Goal: Use online tool/utility: Utilize a website feature to perform a specific function

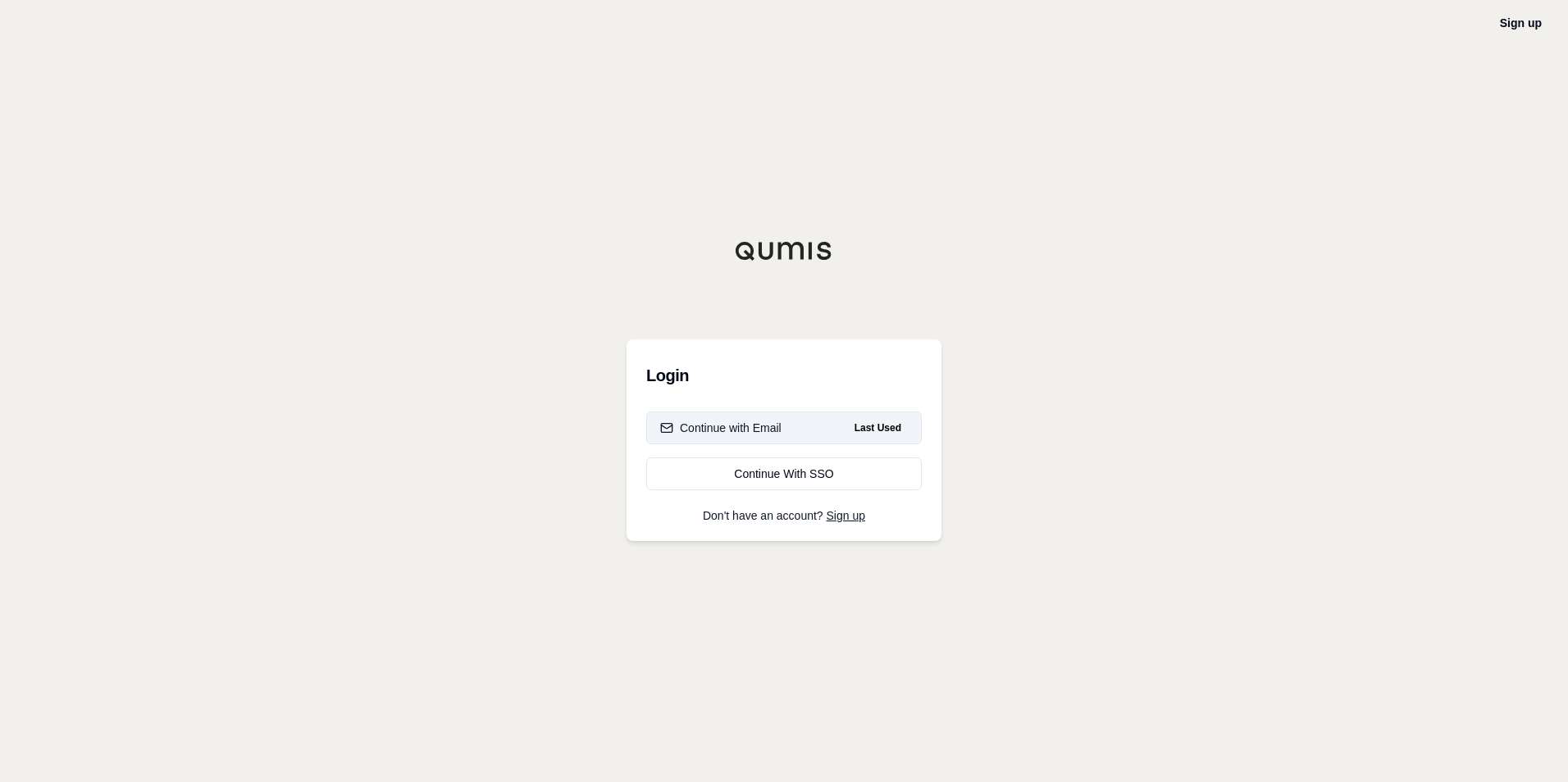
click at [758, 420] on div "Continue with Email" at bounding box center [720, 428] width 122 height 17
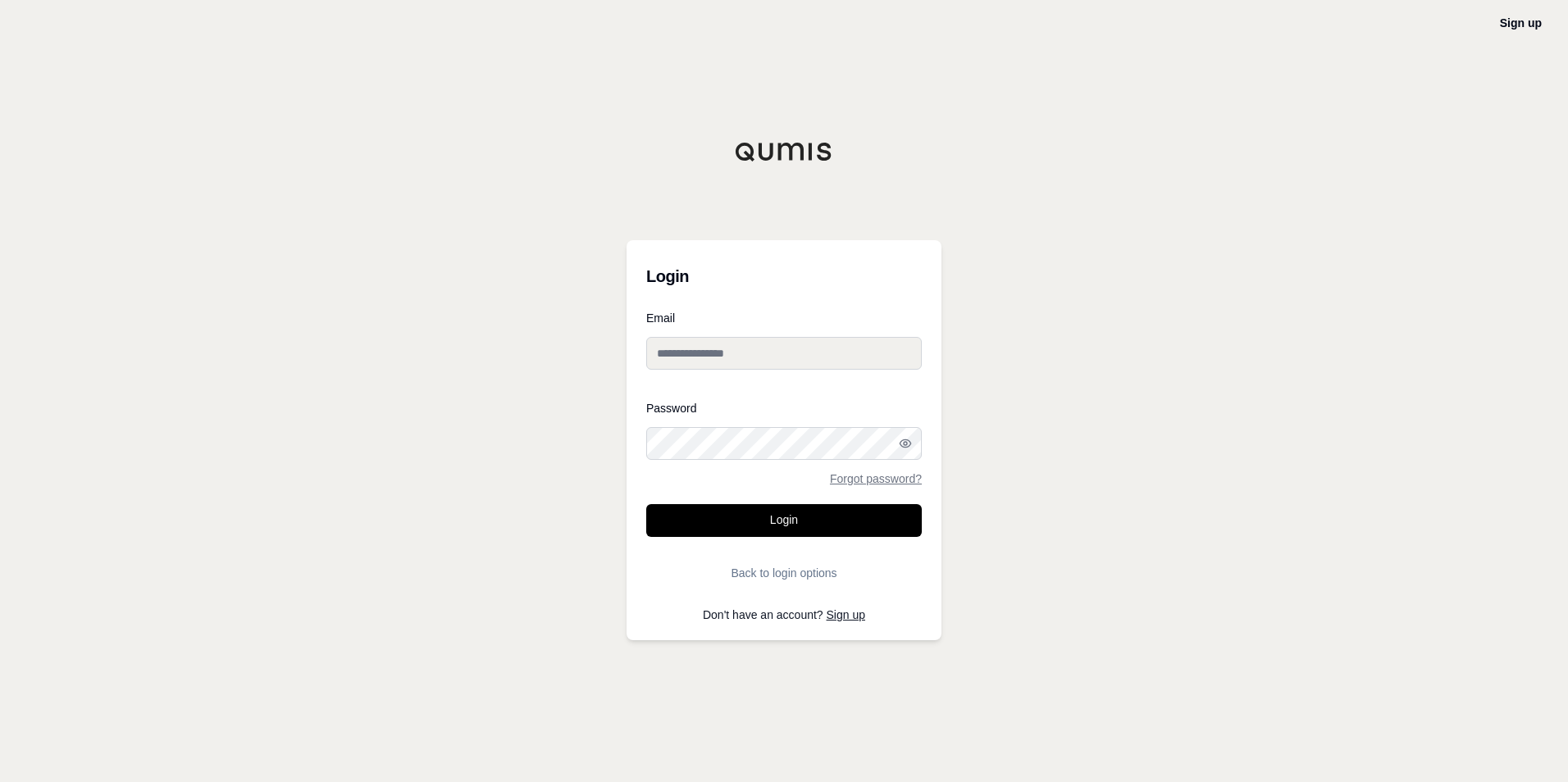
type input "**********"
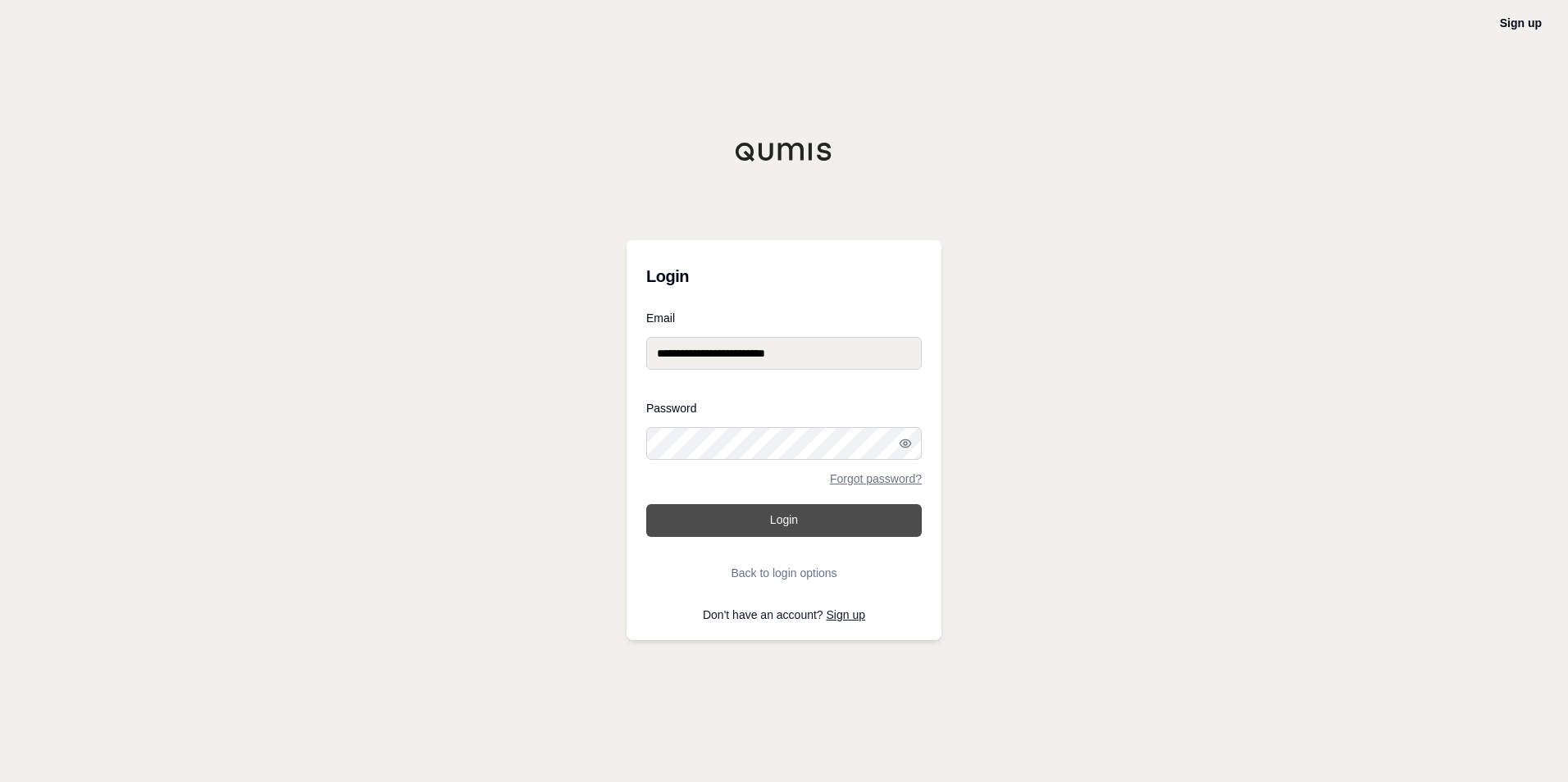
click at [798, 526] on button "Login" at bounding box center [784, 520] width 276 height 33
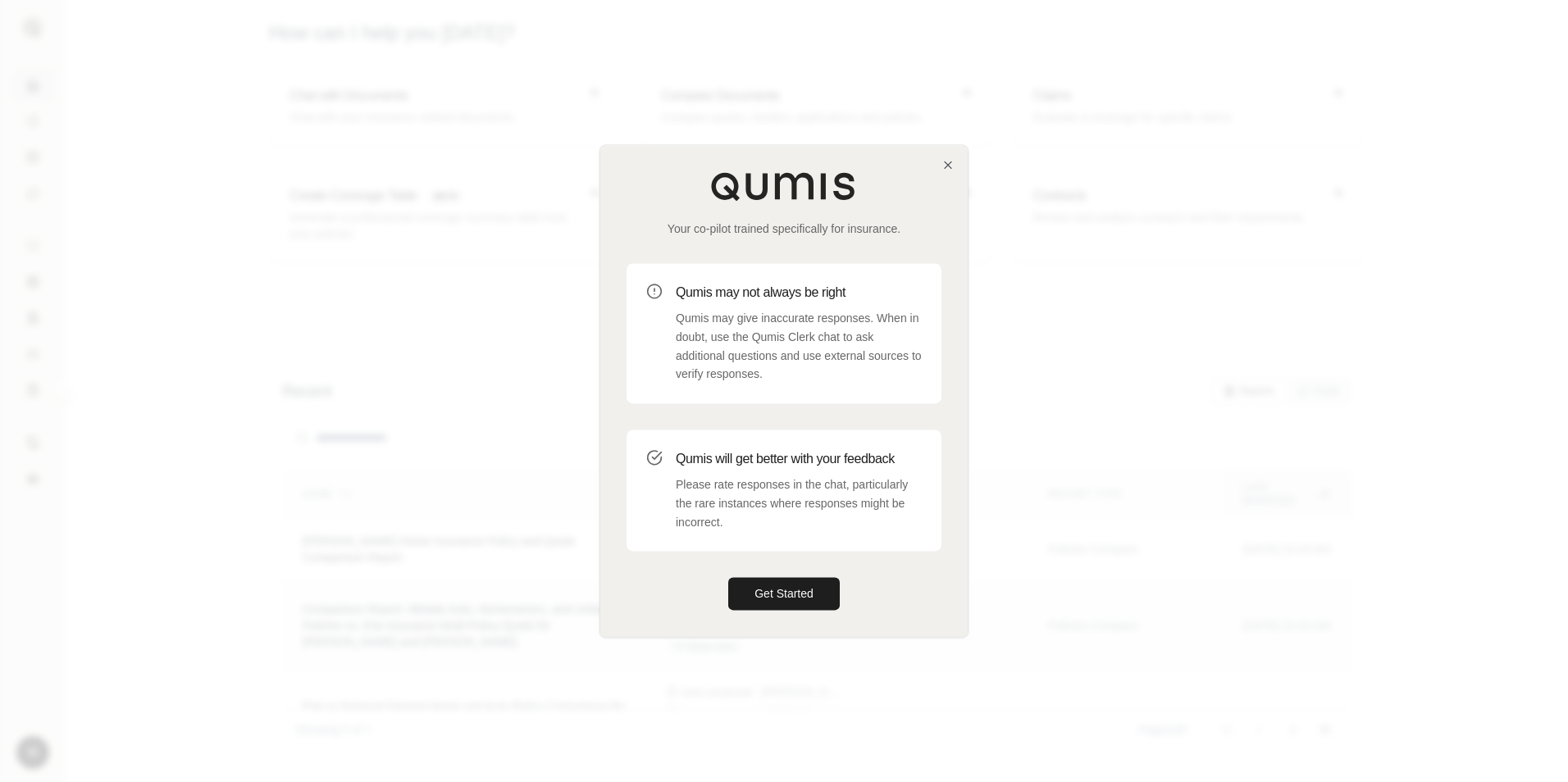
drag, startPoint x: 350, startPoint y: 727, endPoint x: 382, endPoint y: 653, distance: 80.6
click at [356, 727] on div at bounding box center [784, 391] width 1568 height 782
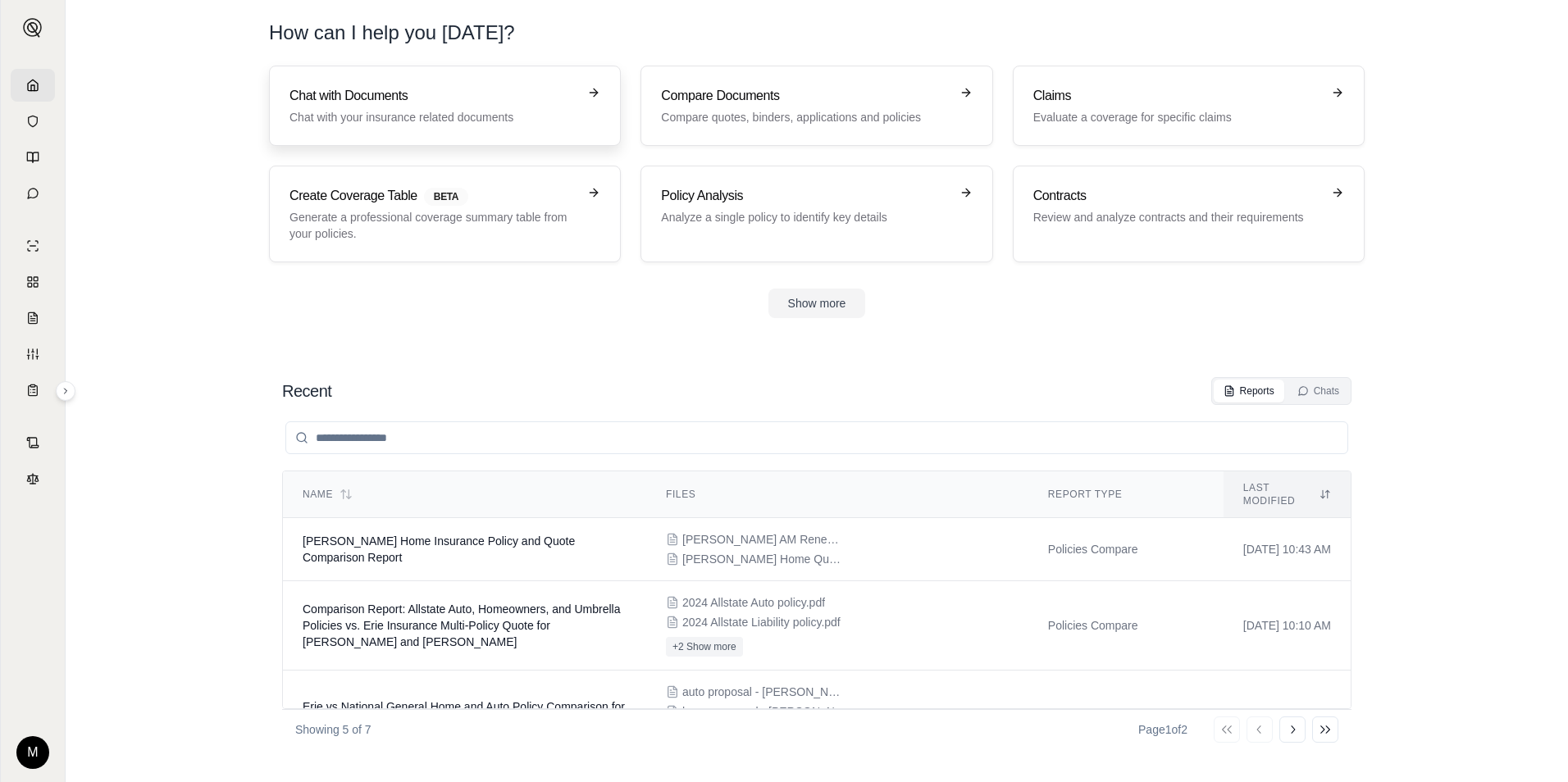
click at [353, 98] on h3 "Chat with Documents" at bounding box center [433, 96] width 288 height 19
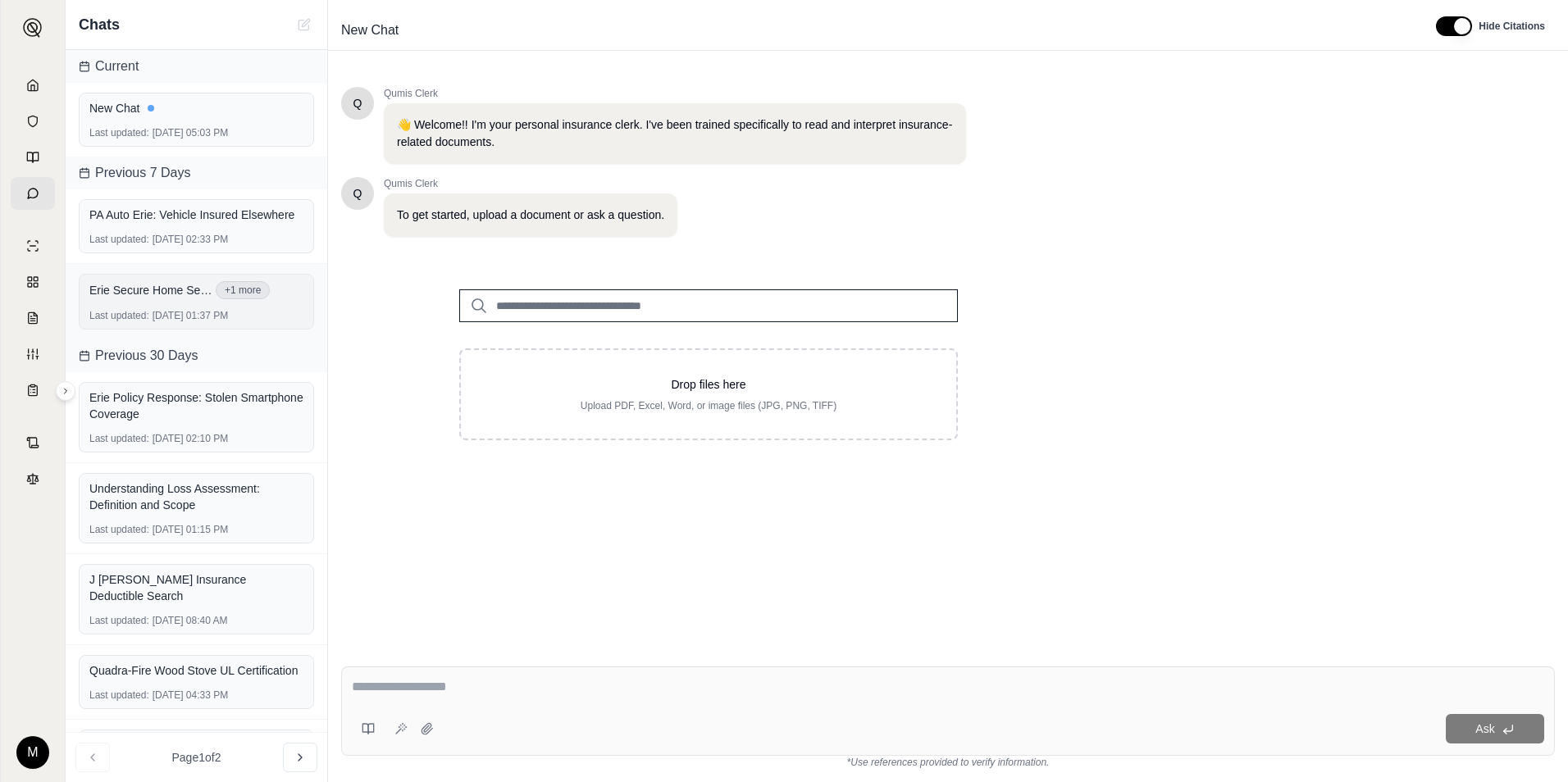
click at [164, 304] on div "Erie Secure Home Select Bundle with sewer or drain.pdf +1 more Last updated: [D…" at bounding box center [196, 302] width 236 height 56
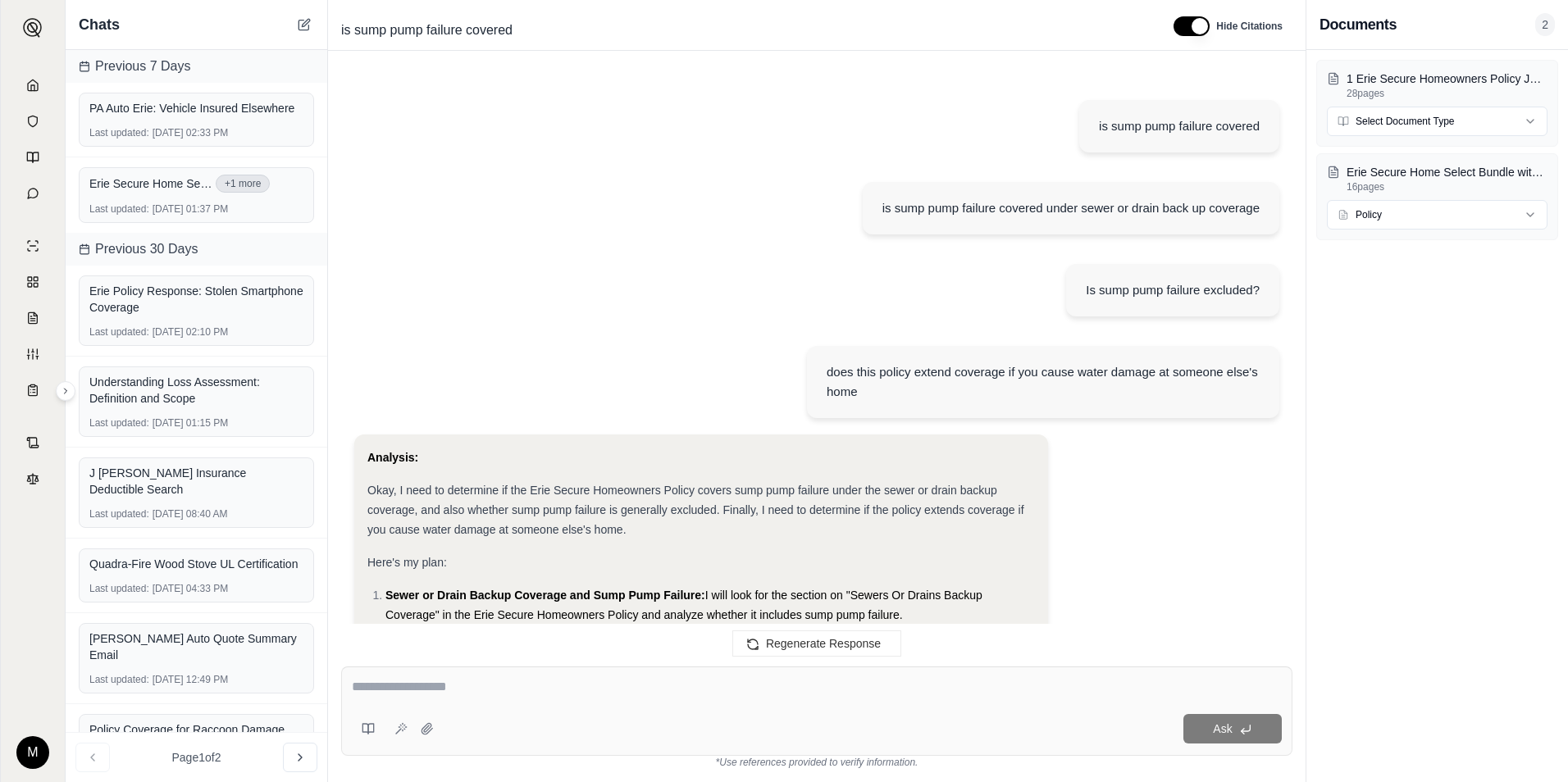
scroll to position [8345, 0]
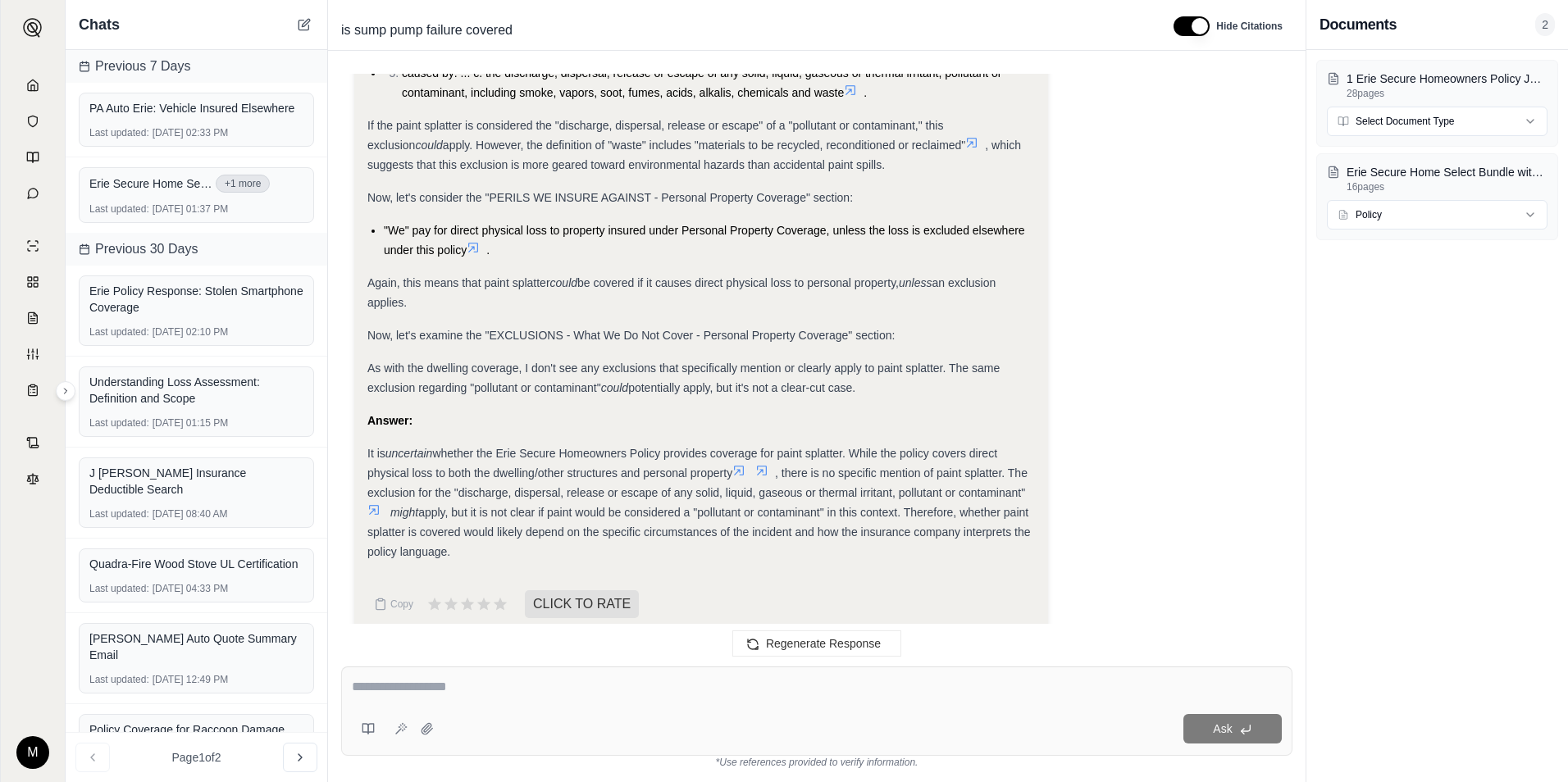
click at [419, 689] on textarea at bounding box center [817, 686] width 930 height 19
type textarea "**********"
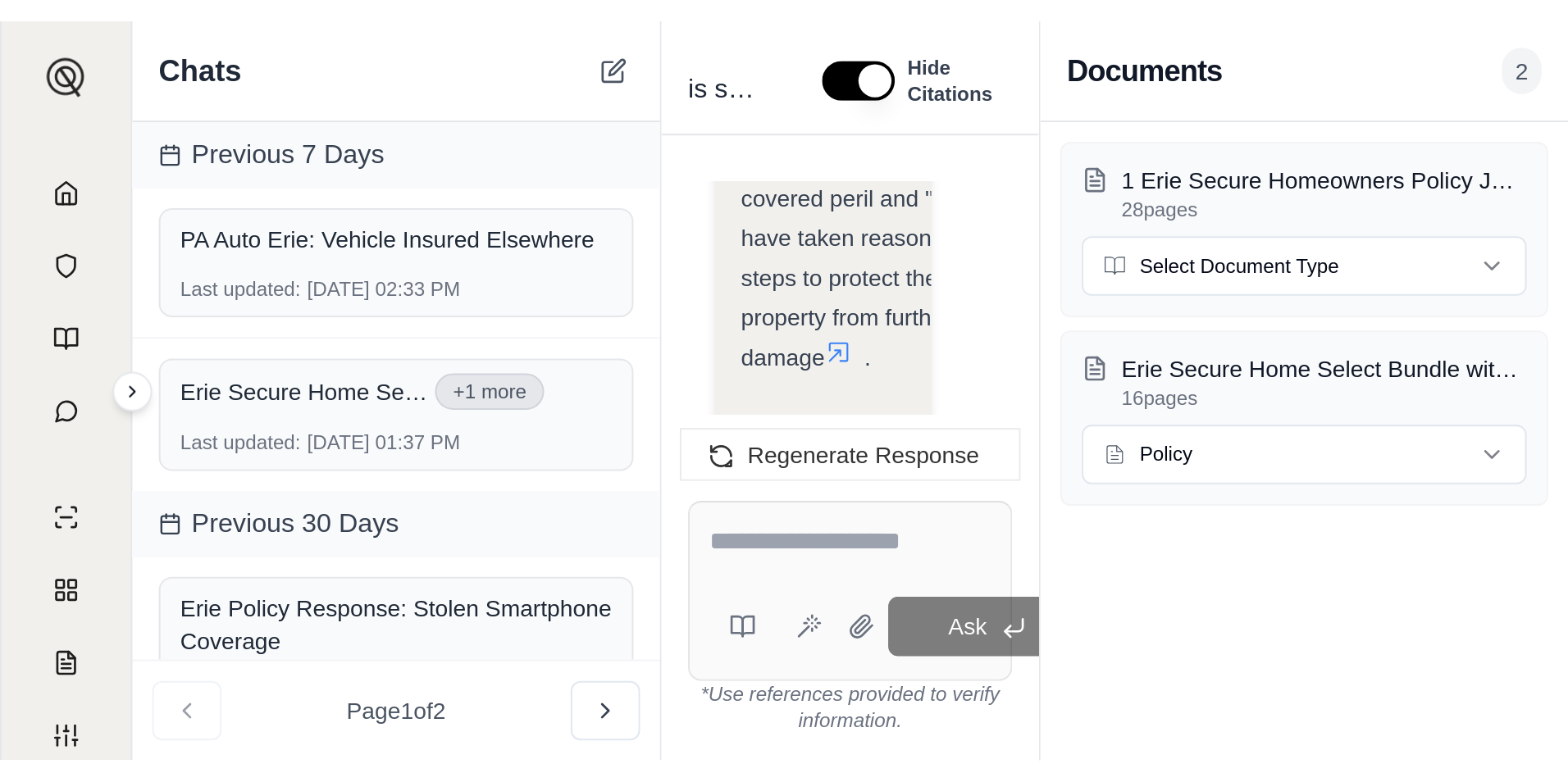
scroll to position [10088, 0]
